Goal: Navigation & Orientation: Find specific page/section

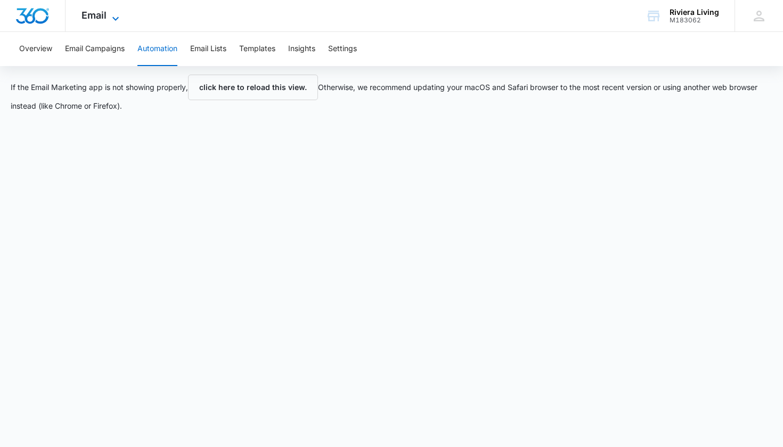
click at [105, 19] on span "Email" at bounding box center [93, 15] width 25 height 11
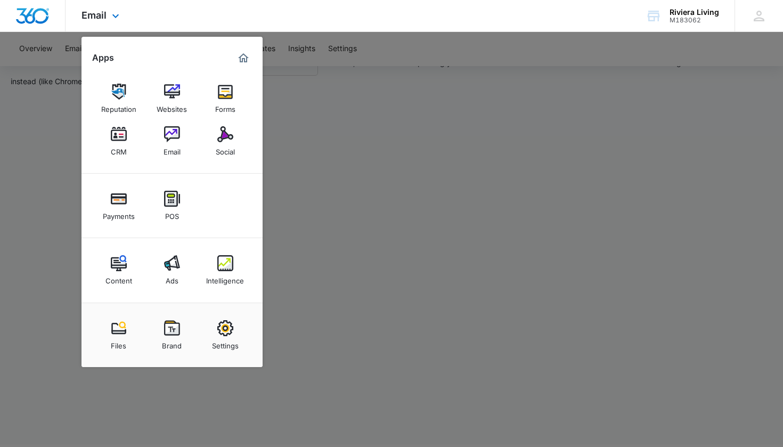
scroll to position [24, 0]
click at [174, 140] on img at bounding box center [172, 134] width 16 height 16
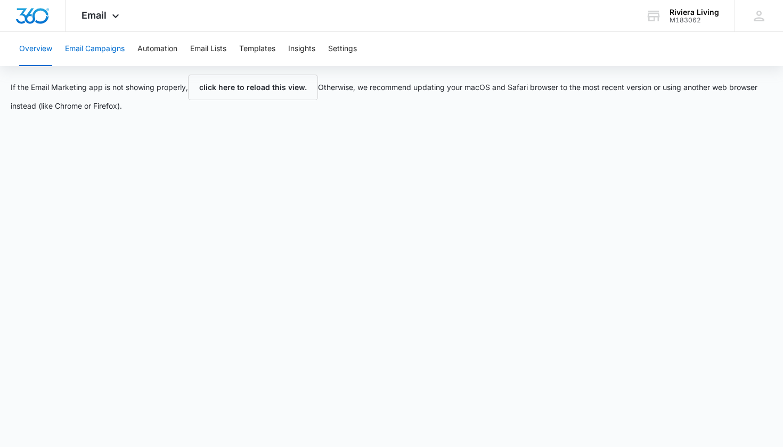
click at [99, 47] on button "Email Campaigns" at bounding box center [95, 49] width 60 height 34
click at [165, 51] on button "Automation" at bounding box center [157, 49] width 40 height 34
click at [205, 53] on button "Email Lists" at bounding box center [208, 49] width 36 height 34
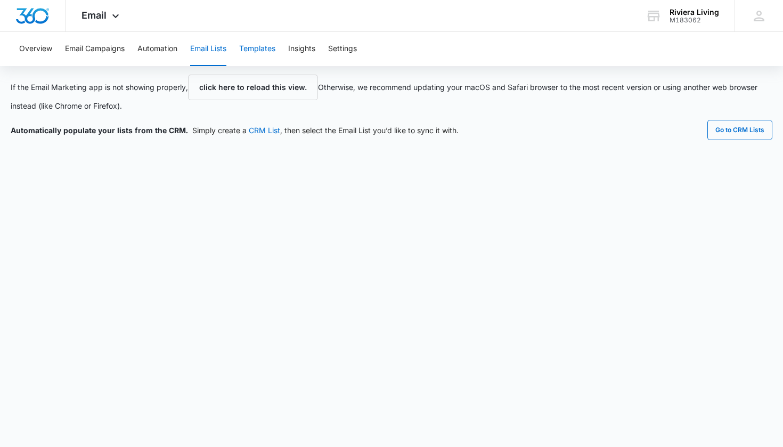
click at [257, 53] on button "Templates" at bounding box center [257, 49] width 36 height 34
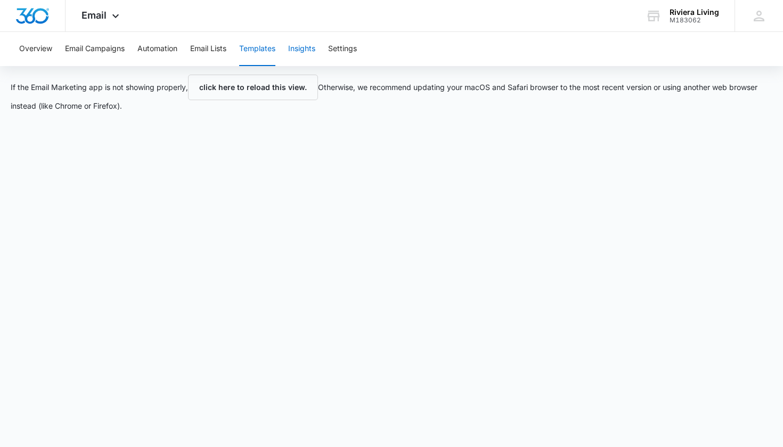
click at [306, 54] on button "Insights" at bounding box center [301, 49] width 27 height 34
click at [208, 48] on button "Email Lists" at bounding box center [208, 49] width 36 height 34
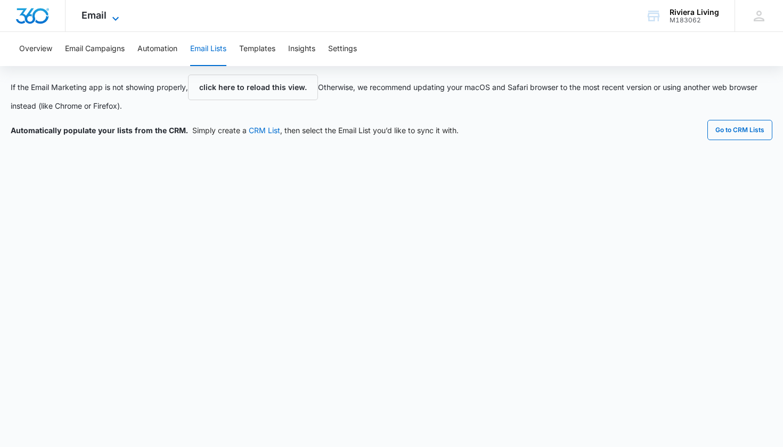
click at [110, 20] on icon at bounding box center [115, 18] width 13 height 13
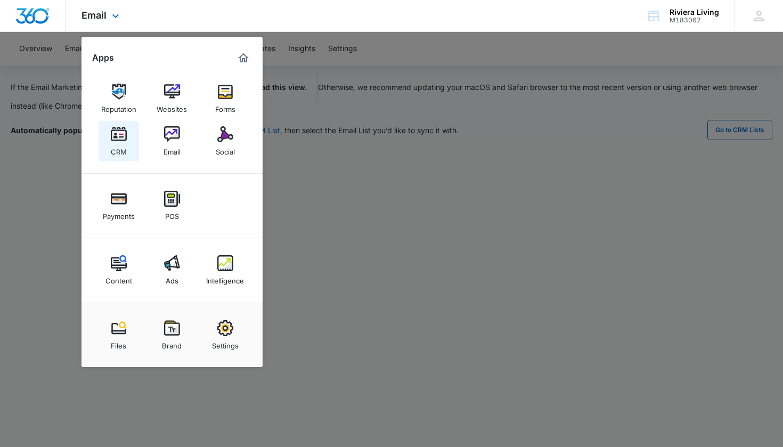
click at [121, 143] on div "CRM" at bounding box center [119, 149] width 16 height 14
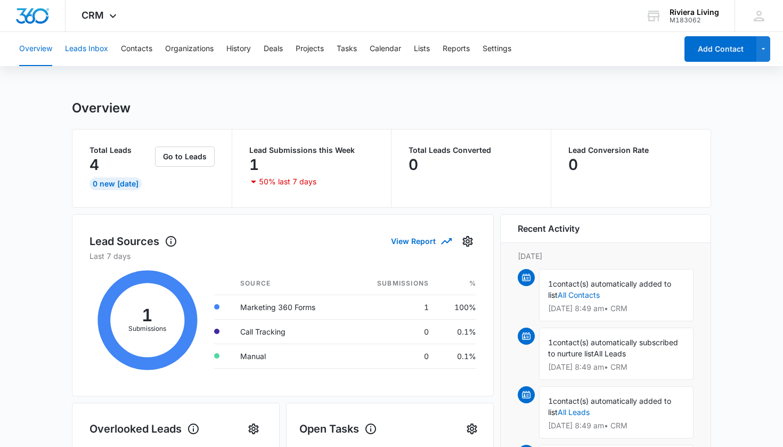
click at [93, 50] on button "Leads Inbox" at bounding box center [86, 49] width 43 height 34
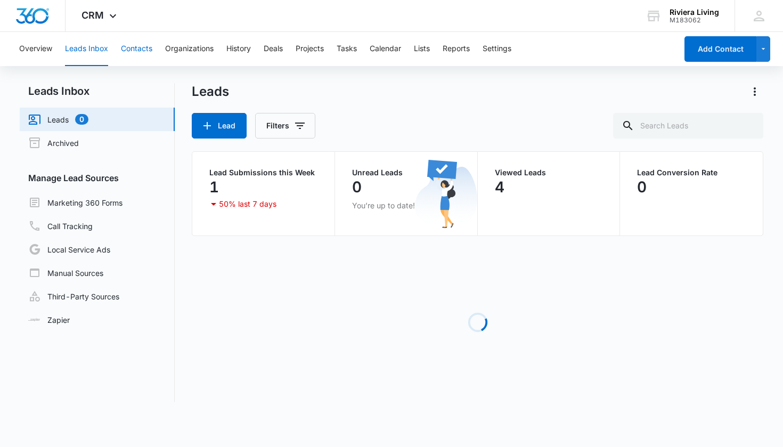
click at [146, 54] on button "Contacts" at bounding box center [136, 49] width 31 height 34
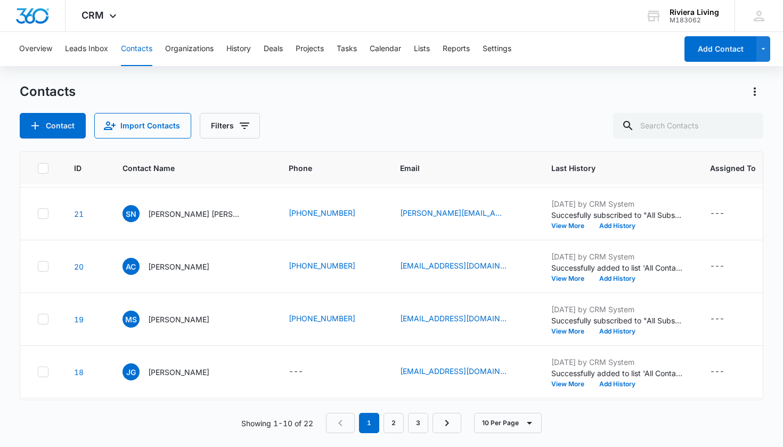
scroll to position [275, 0]
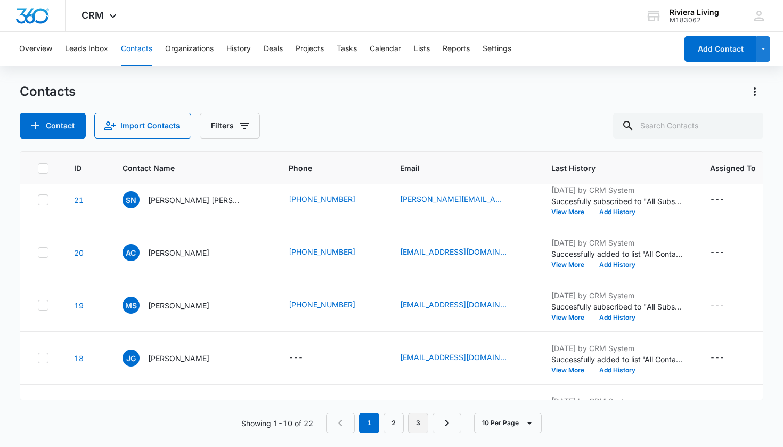
click at [425, 426] on link "3" at bounding box center [418, 423] width 20 height 20
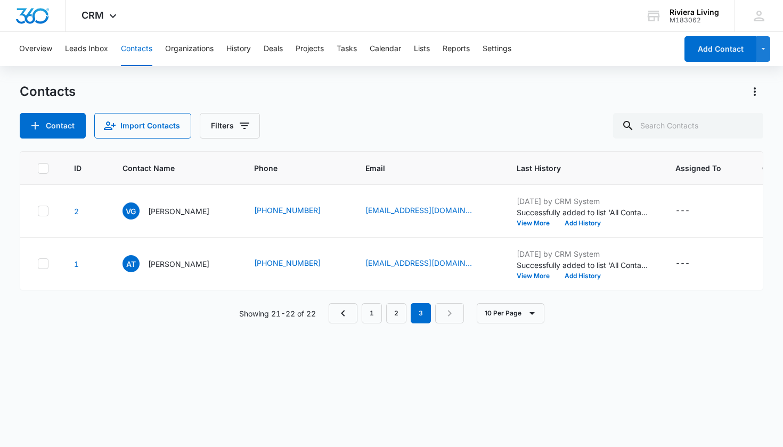
scroll to position [0, 0]
click at [394, 316] on link "2" at bounding box center [396, 313] width 20 height 20
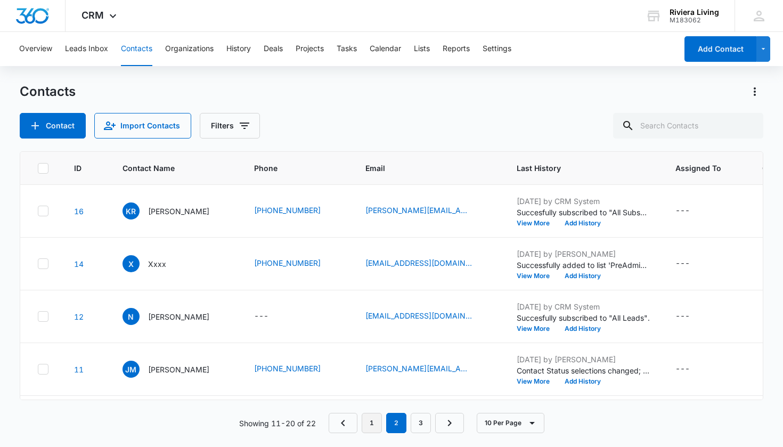
click at [376, 418] on link "1" at bounding box center [372, 423] width 20 height 20
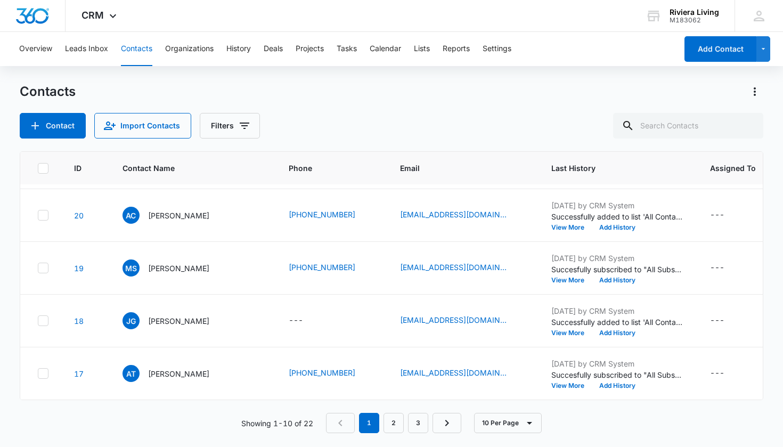
scroll to position [312, 0]
